Goal: Information Seeking & Learning: Learn about a topic

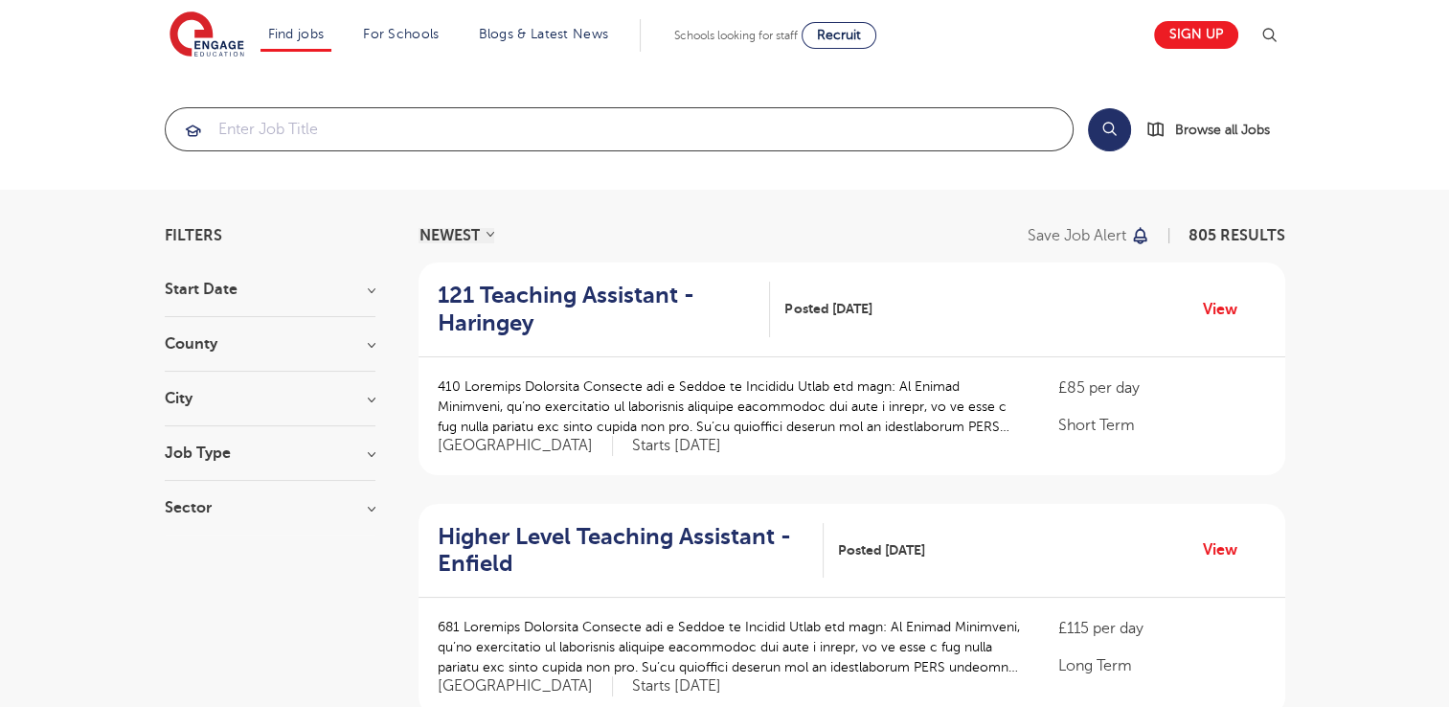
click at [359, 135] on input "search" at bounding box center [619, 129] width 907 height 42
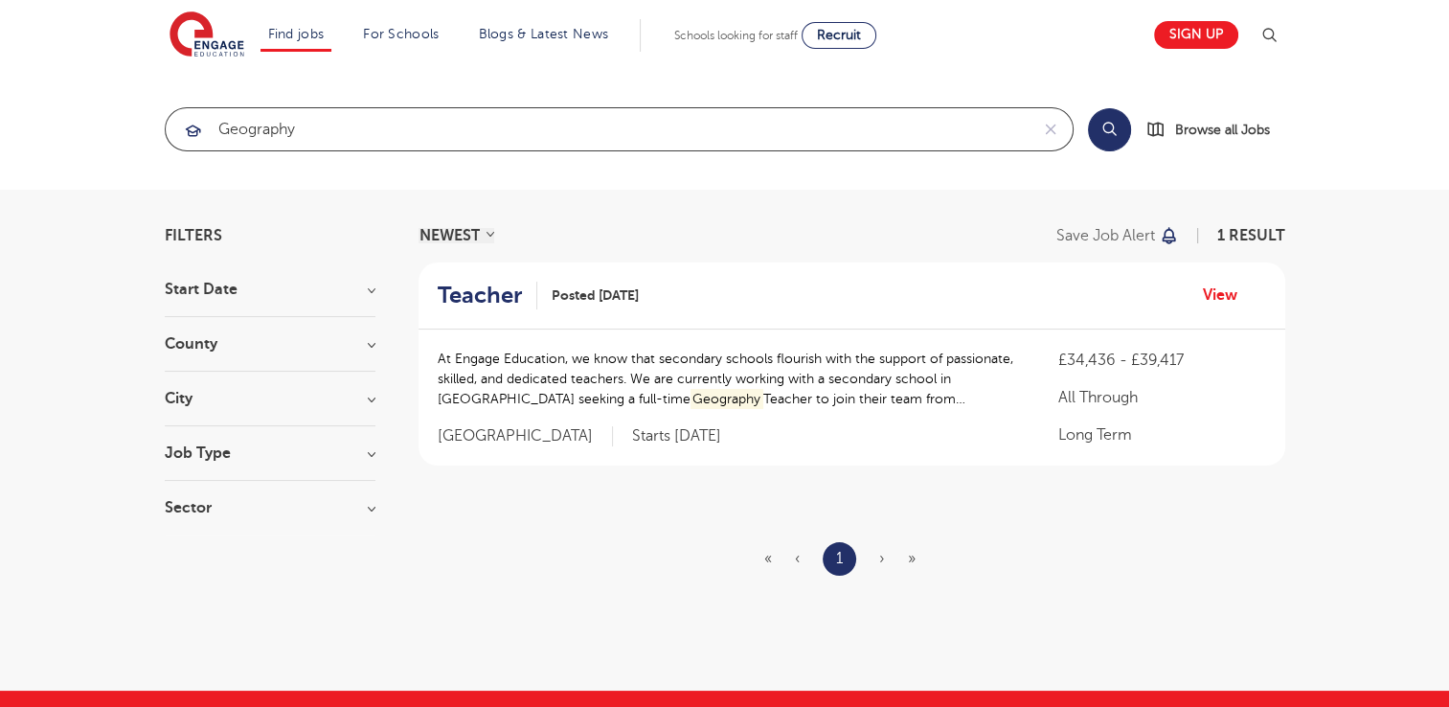
type input "geography"
click at [1107, 129] on button "Search" at bounding box center [1109, 129] width 43 height 43
click at [1107, 130] on button "Search" at bounding box center [1109, 129] width 43 height 43
click at [1203, 124] on span "Browse all Jobs" at bounding box center [1222, 130] width 95 height 22
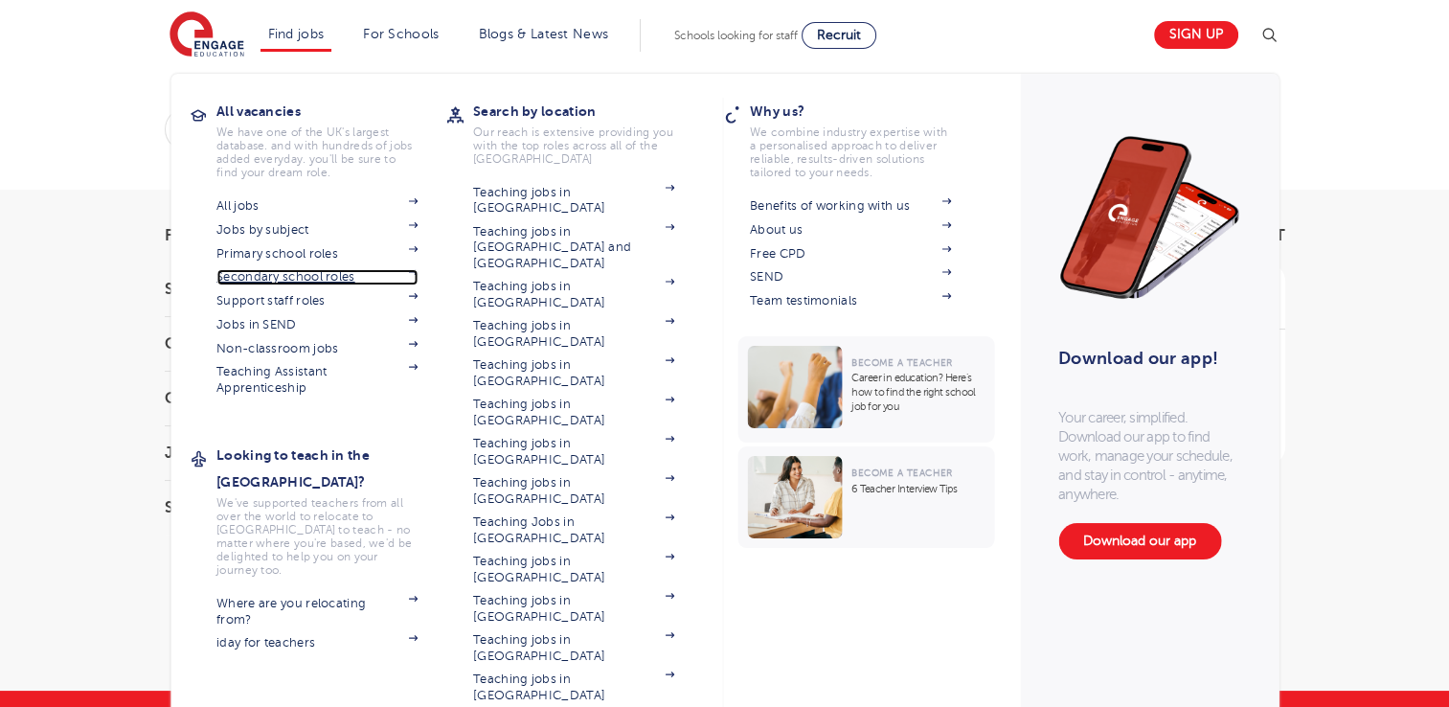
click at [344, 273] on link "Secondary school roles" at bounding box center [316, 276] width 201 height 15
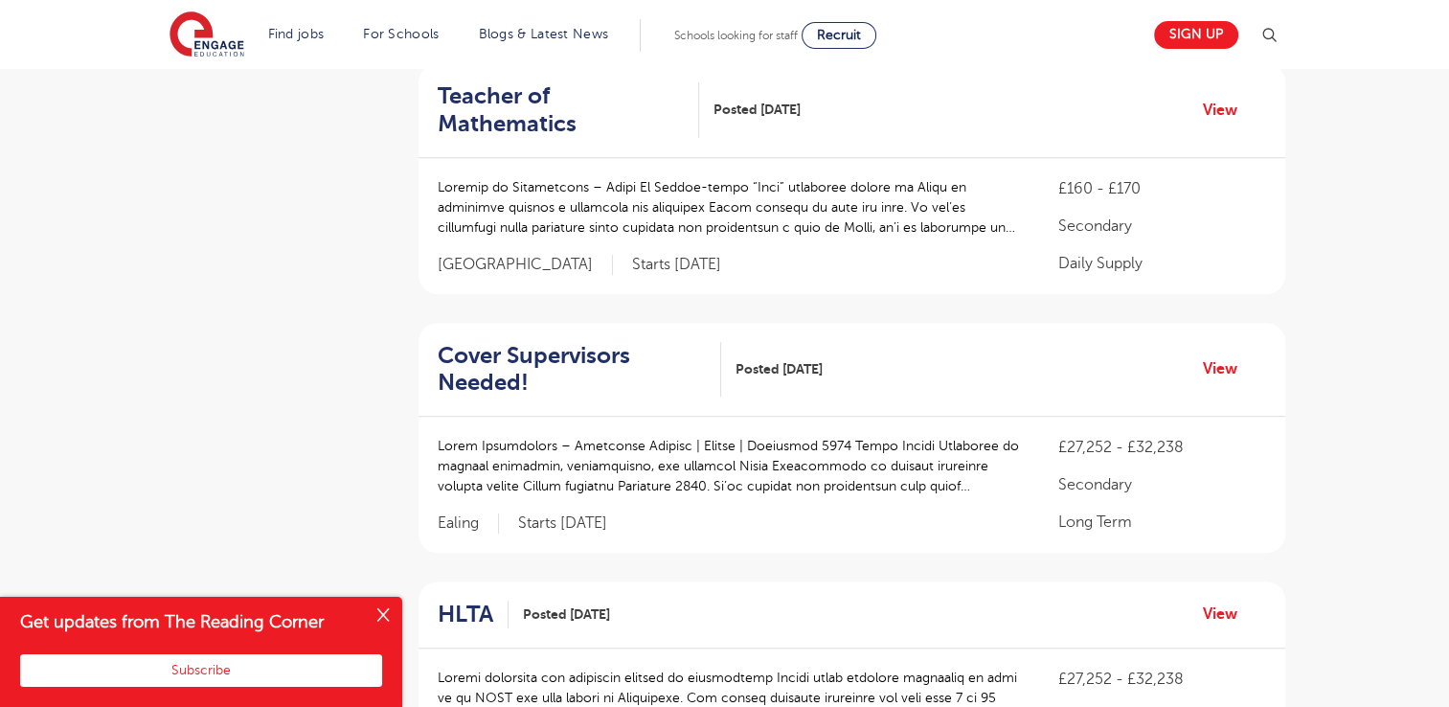
scroll to position [1134, 0]
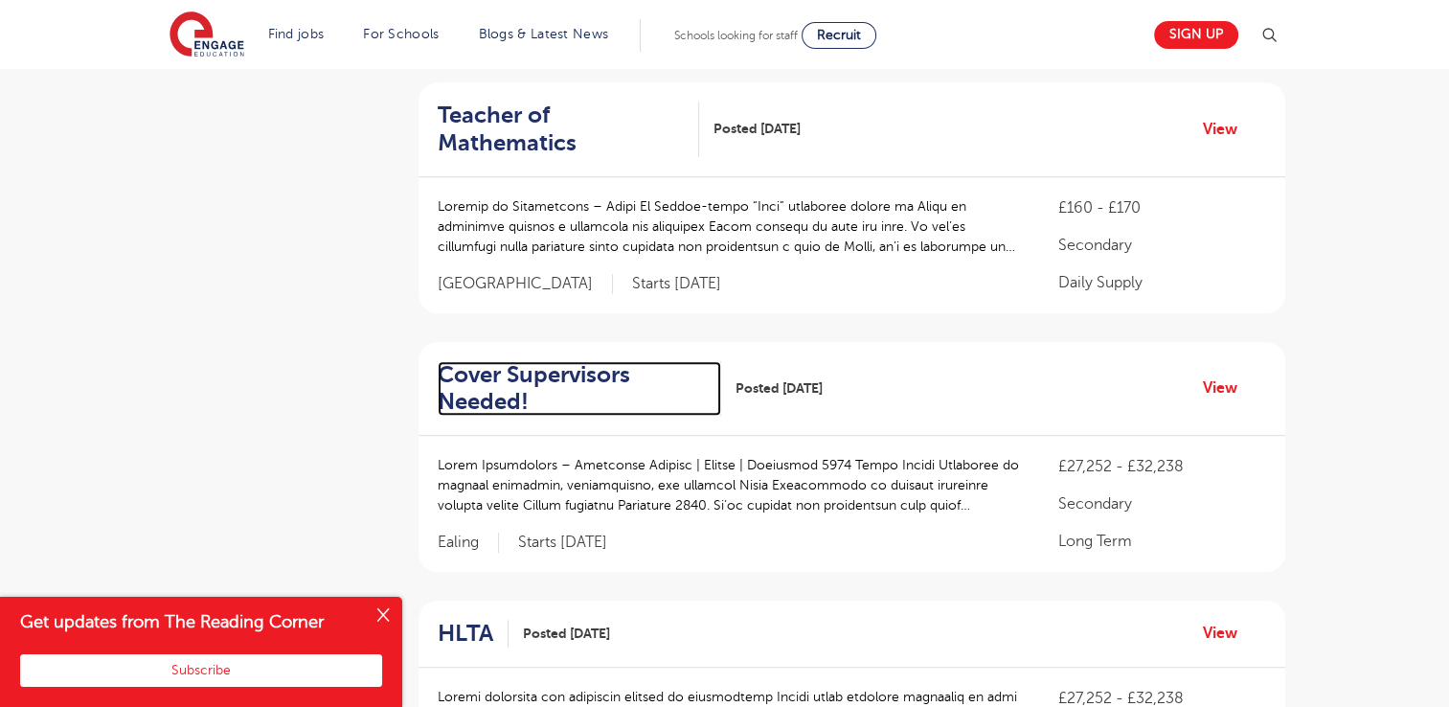
click at [502, 361] on h2 "Cover Supervisors Needed!" at bounding box center [572, 389] width 269 height 56
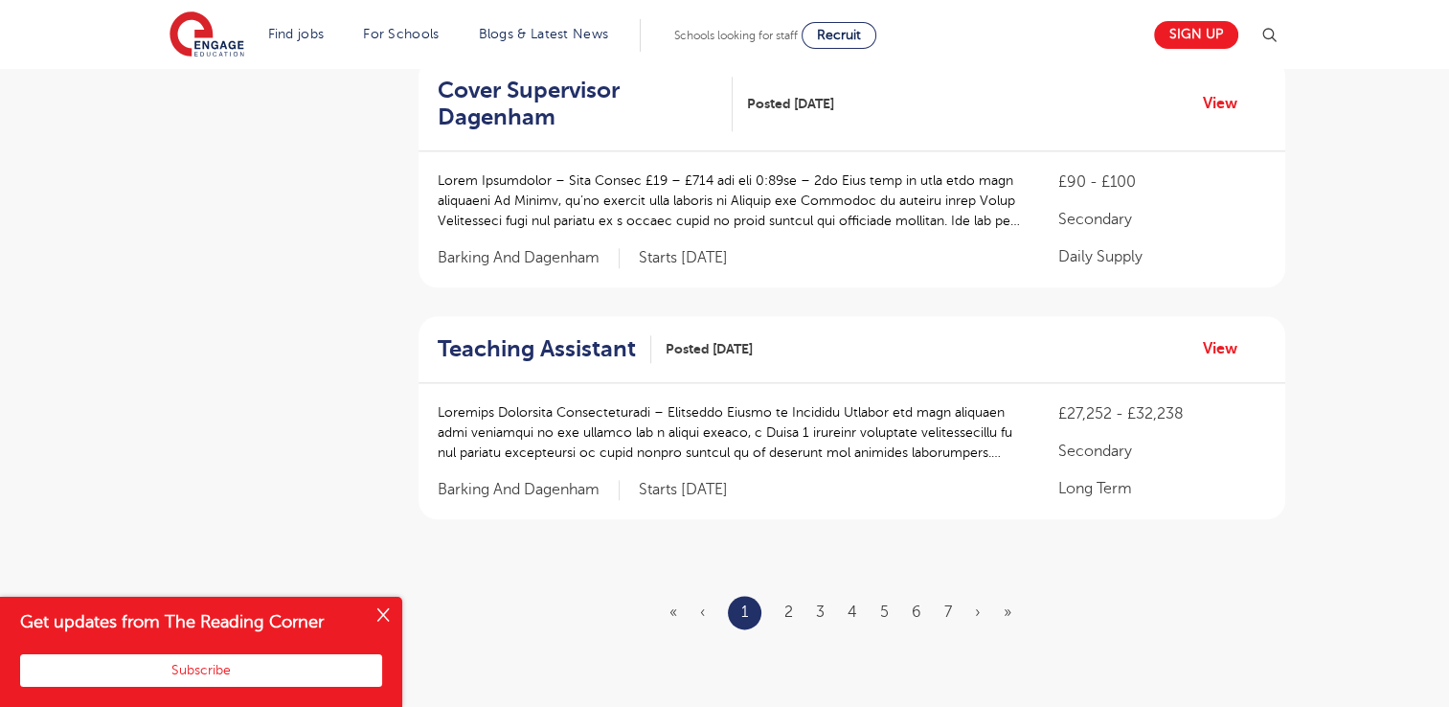
scroll to position [2206, 0]
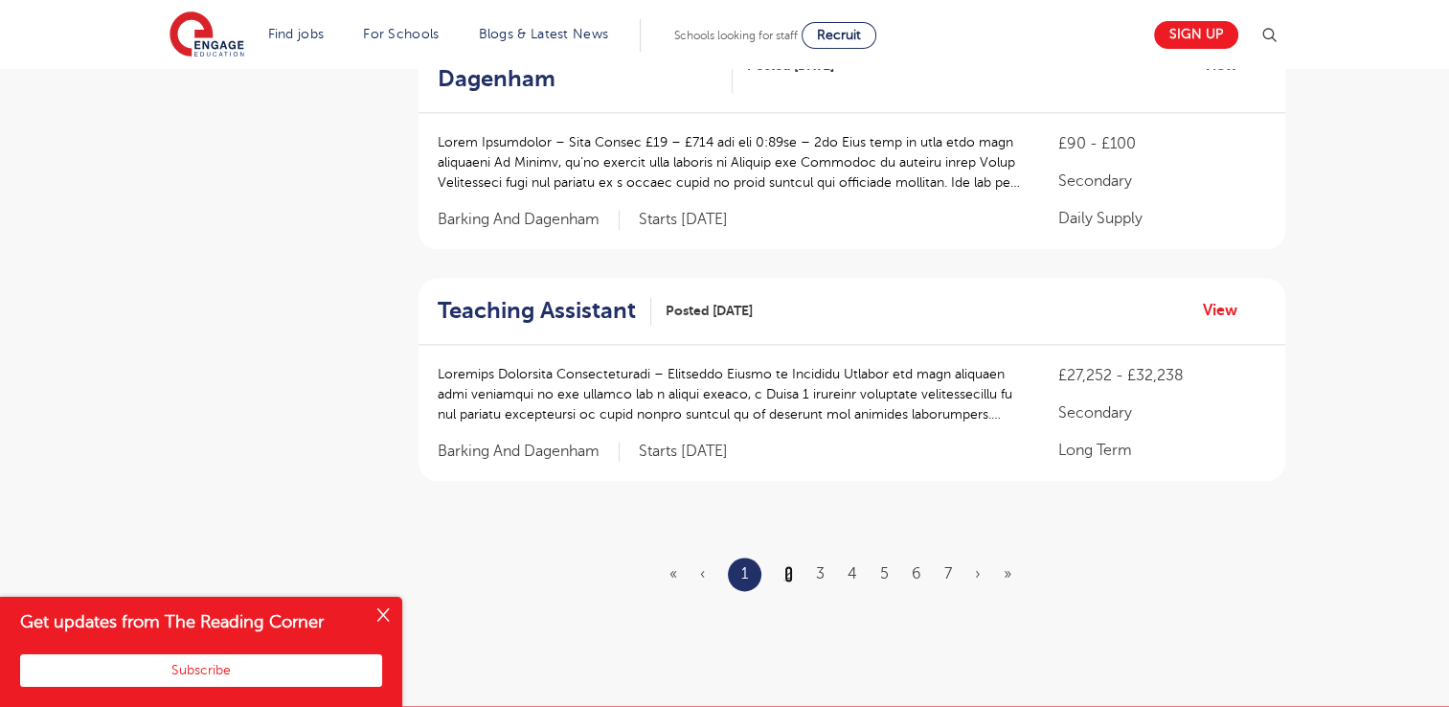
click at [791, 565] on link "2" at bounding box center [788, 573] width 9 height 17
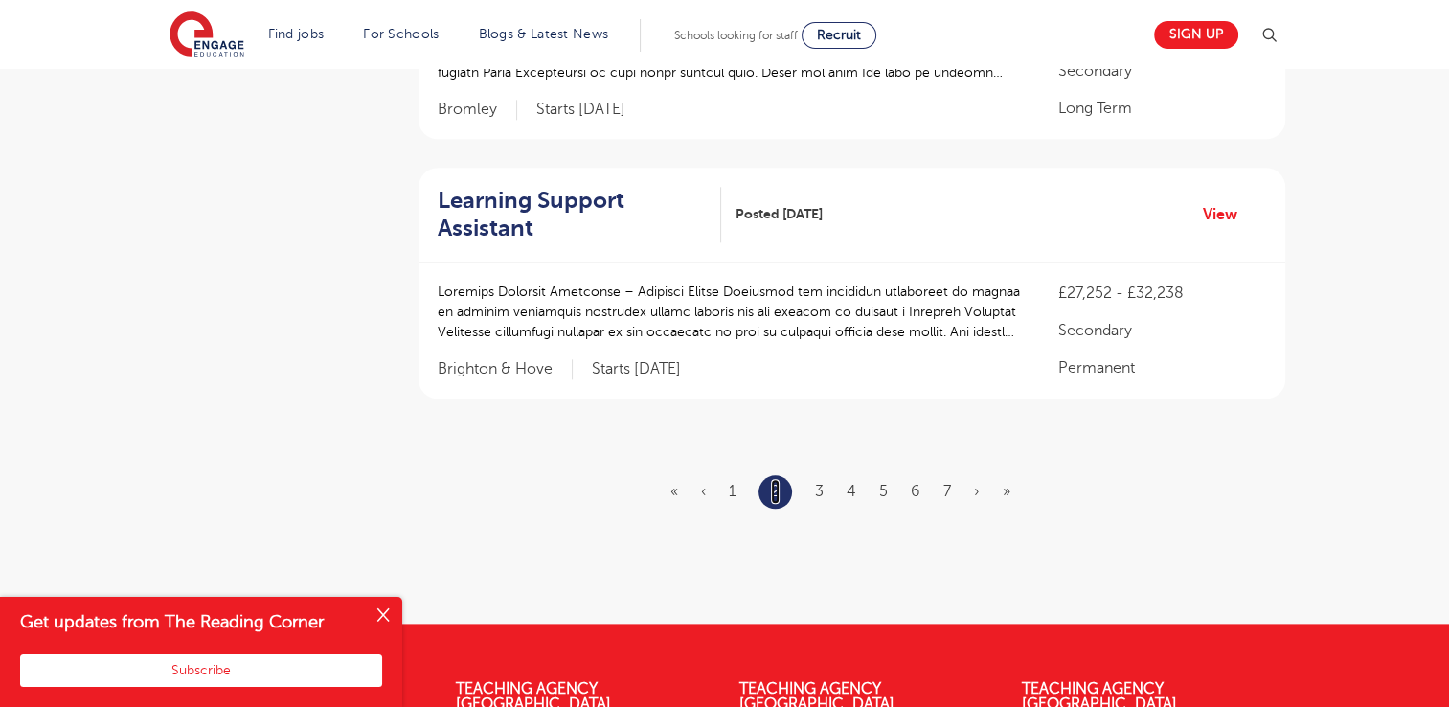
scroll to position [0, 0]
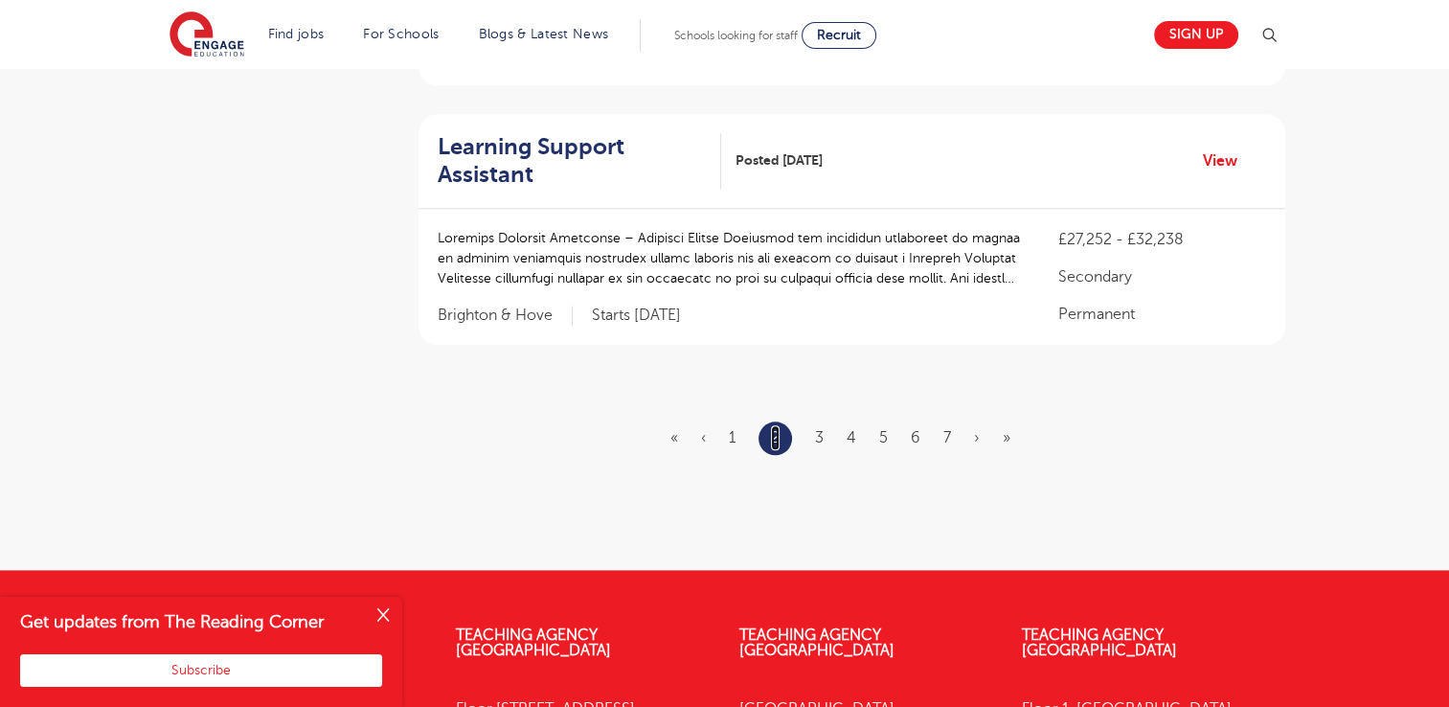
scroll to position [2323, 0]
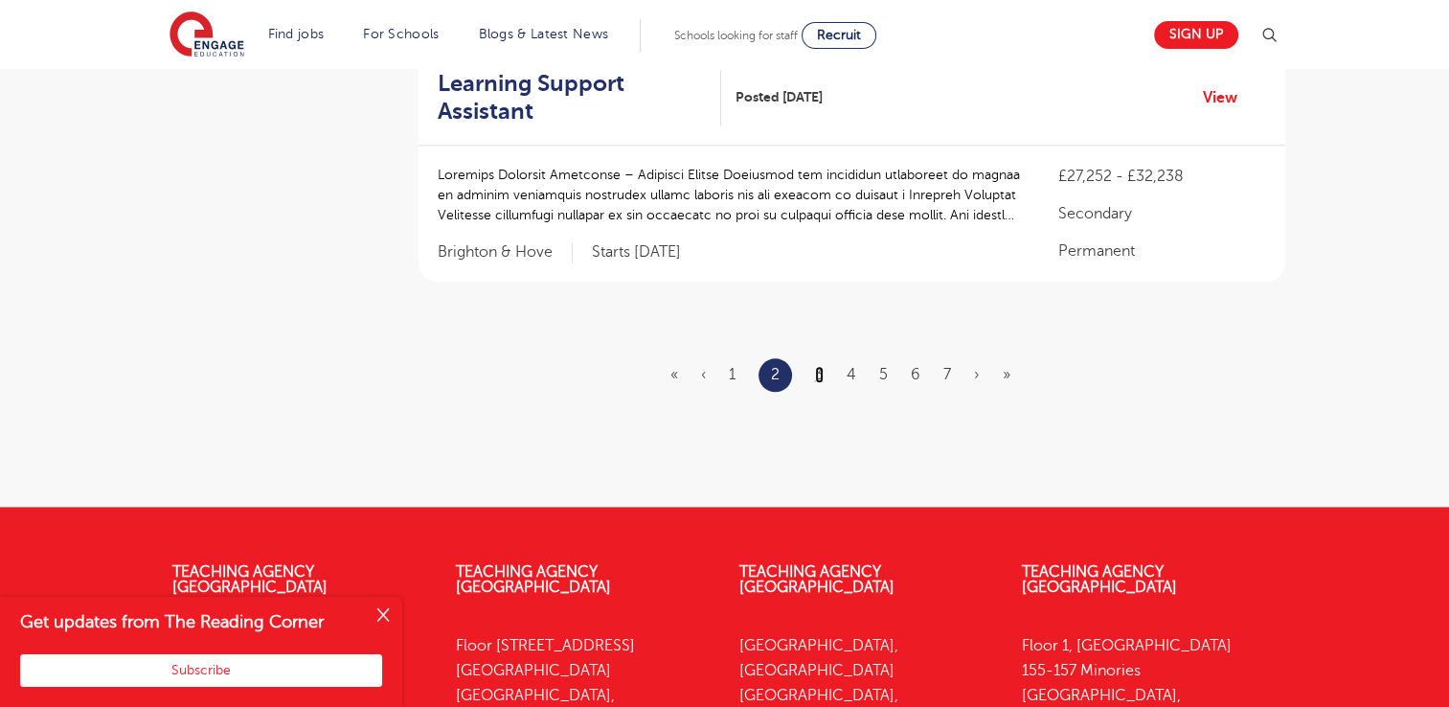
click at [817, 366] on link "3" at bounding box center [819, 374] width 9 height 17
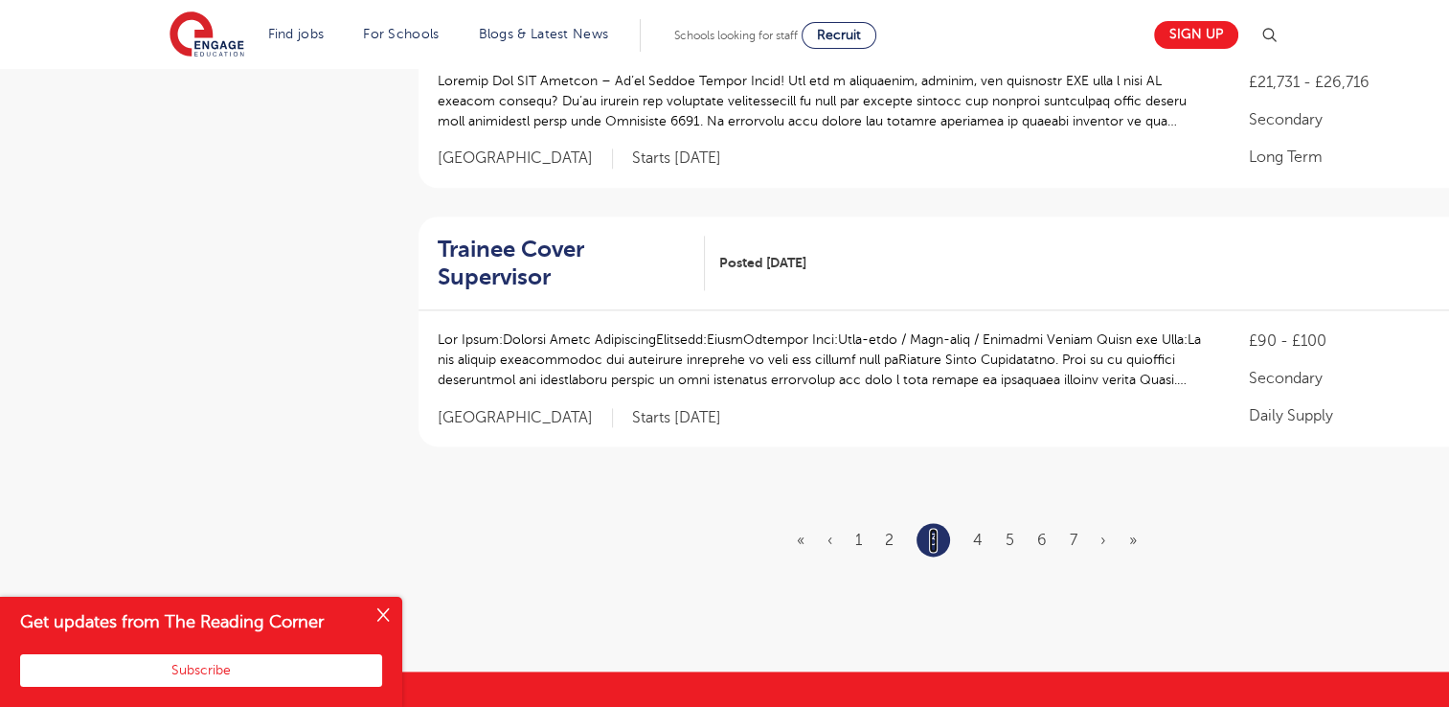
scroll to position [0, 0]
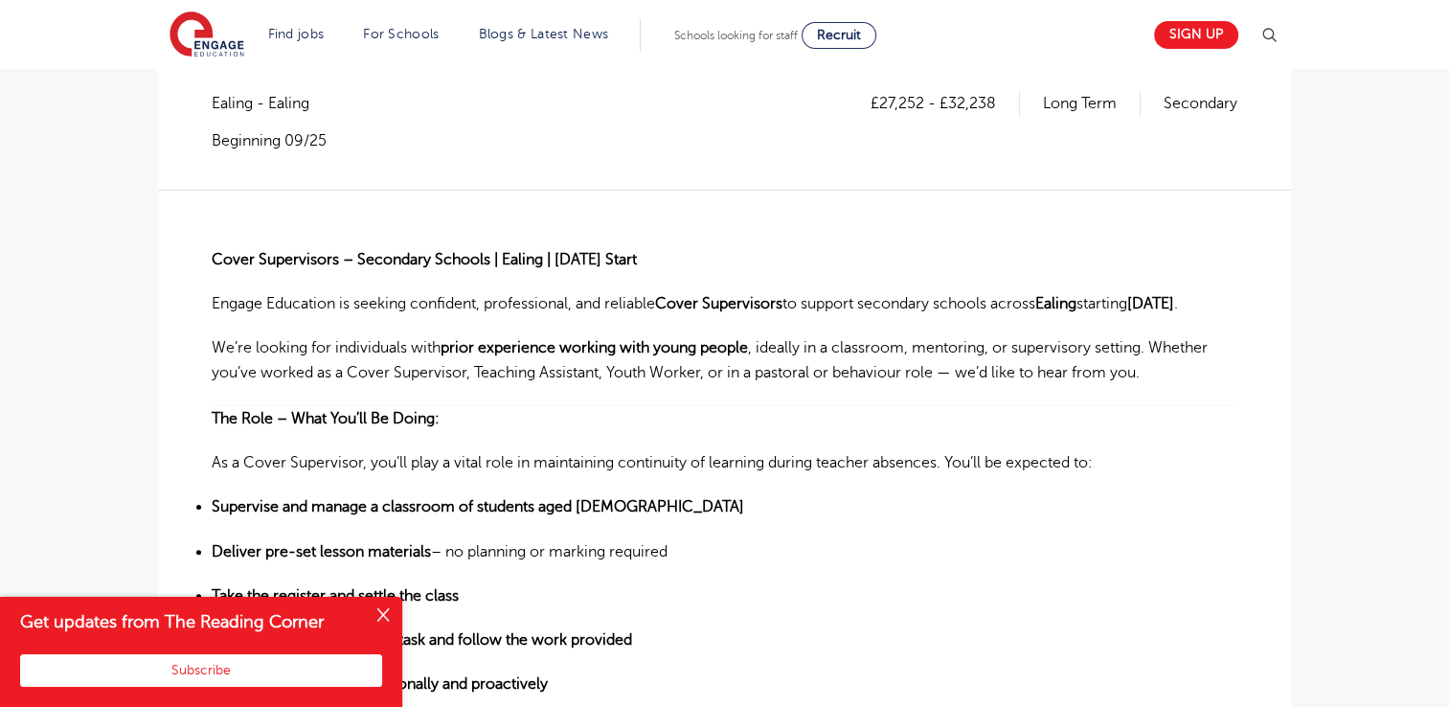
scroll to position [100, 0]
